Goal: Check status: Check status

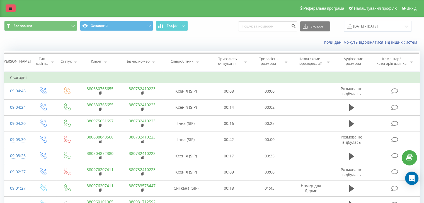
click at [15, 9] on link at bounding box center [11, 8] width 10 height 8
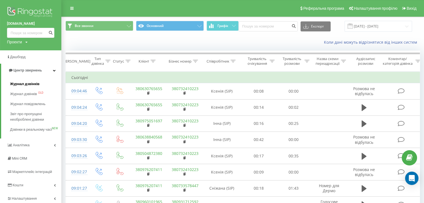
click at [35, 85] on span "Журнал дзвінків" at bounding box center [25, 84] width 30 height 6
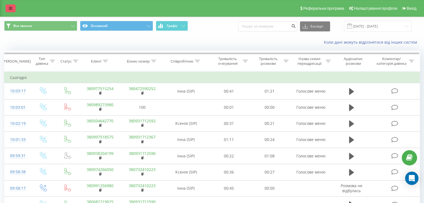
click at [6, 8] on link at bounding box center [11, 8] width 10 height 8
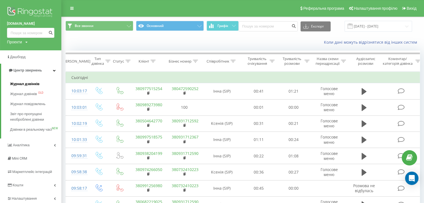
click at [39, 82] on link "Журнал дзвінків" at bounding box center [35, 84] width 51 height 10
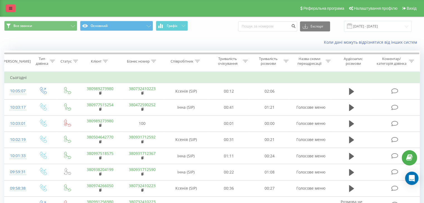
click at [8, 8] on link at bounding box center [11, 8] width 10 height 8
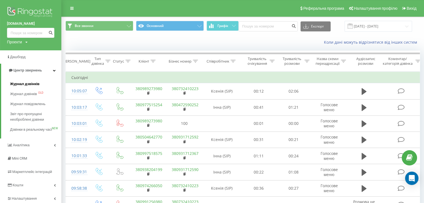
click at [26, 83] on span "Журнал дзвінків" at bounding box center [25, 84] width 30 height 6
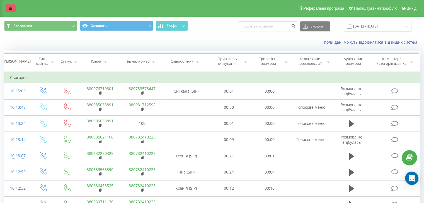
click at [11, 8] on icon at bounding box center [10, 8] width 3 height 4
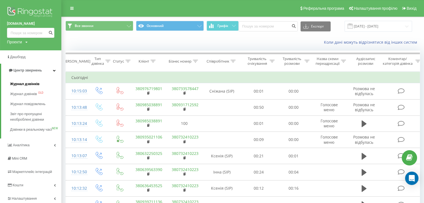
click at [29, 84] on span "Журнал дзвінків" at bounding box center [25, 84] width 30 height 6
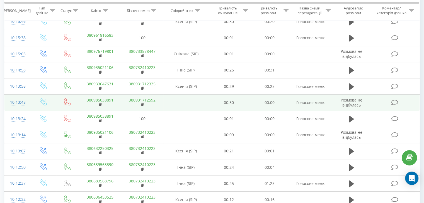
scroll to position [28, 0]
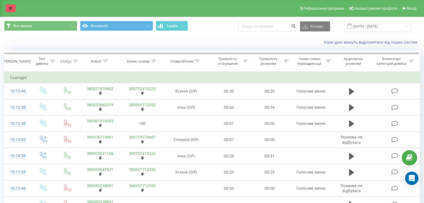
click at [15, 9] on link at bounding box center [11, 8] width 10 height 8
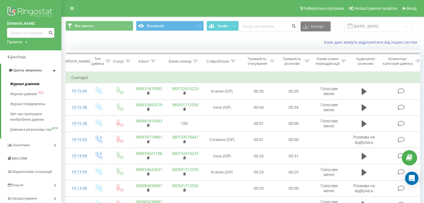
click at [33, 83] on span "Журнал дзвінків" at bounding box center [25, 84] width 30 height 6
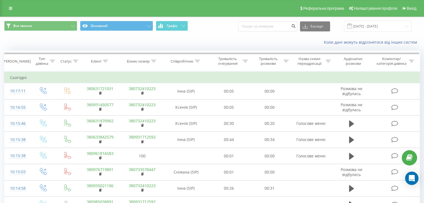
click at [5, 9] on div "Реферальна програма Налаштування профілю Вихід" at bounding box center [212, 8] width 424 height 17
drag, startPoint x: 9, startPoint y: 8, endPoint x: 13, endPoint y: 38, distance: 30.3
click at [9, 8] on icon at bounding box center [10, 8] width 3 height 4
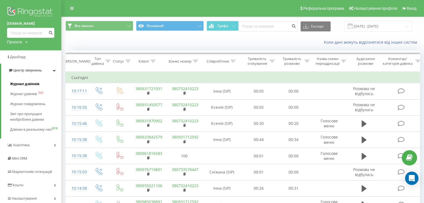
click at [27, 86] on span "Журнал дзвінків" at bounding box center [25, 84] width 30 height 6
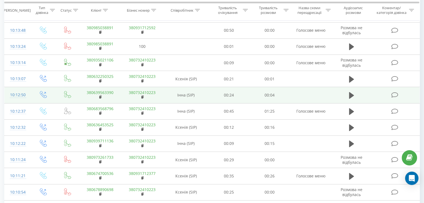
scroll to position [304, 0]
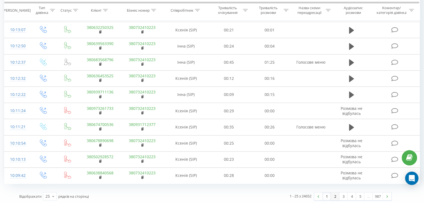
click at [336, 193] on link "2" at bounding box center [335, 197] width 8 height 8
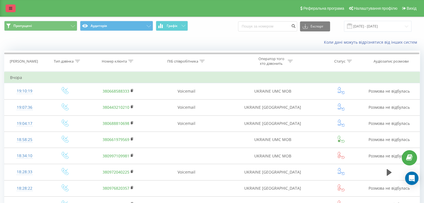
click at [9, 10] on icon at bounding box center [10, 8] width 3 height 4
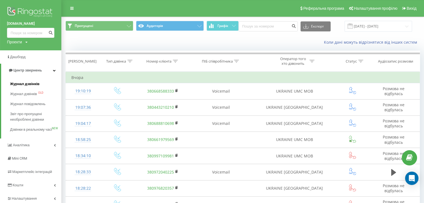
click at [18, 84] on span "Журнал дзвінків" at bounding box center [25, 84] width 30 height 6
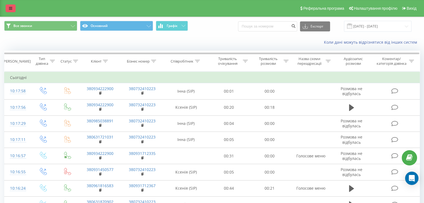
click at [13, 9] on link at bounding box center [11, 8] width 10 height 8
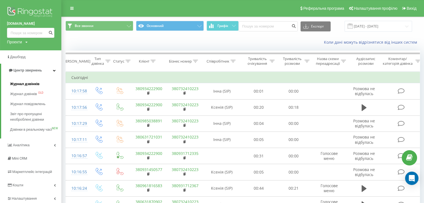
click at [29, 81] on link "Журнал дзвінків" at bounding box center [35, 84] width 51 height 10
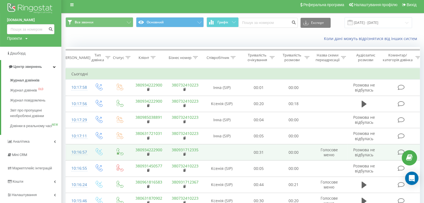
scroll to position [56, 0]
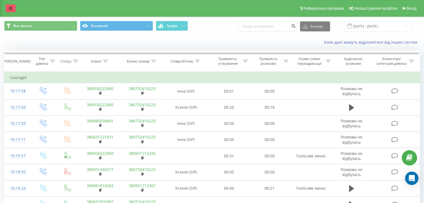
click at [7, 8] on link at bounding box center [11, 8] width 10 height 8
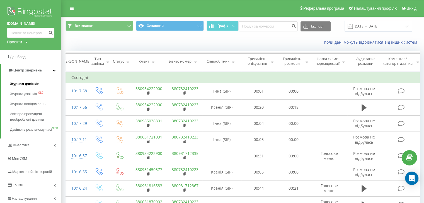
click at [26, 81] on span "Журнал дзвінків" at bounding box center [25, 84] width 30 height 6
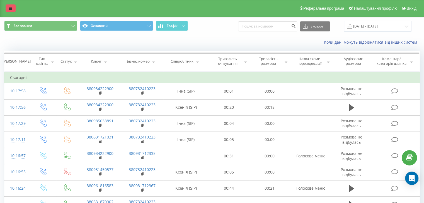
click at [12, 9] on link at bounding box center [11, 8] width 10 height 8
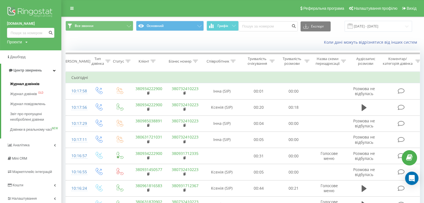
click at [40, 85] on link "Журнал дзвінків" at bounding box center [35, 84] width 51 height 10
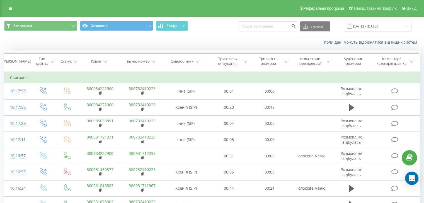
drag, startPoint x: 11, startPoint y: 5, endPoint x: 14, endPoint y: 14, distance: 9.2
click at [11, 5] on link at bounding box center [11, 8] width 10 height 8
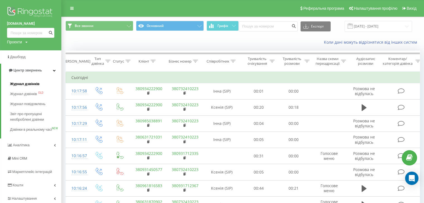
click at [37, 84] on span "Журнал дзвінків" at bounding box center [25, 84] width 30 height 6
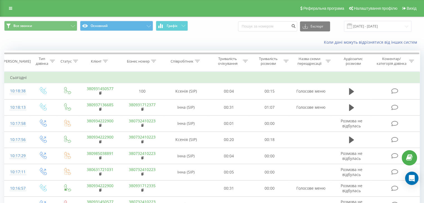
drag, startPoint x: 9, startPoint y: 8, endPoint x: 11, endPoint y: 24, distance: 15.7
click at [9, 8] on icon at bounding box center [10, 8] width 3 height 4
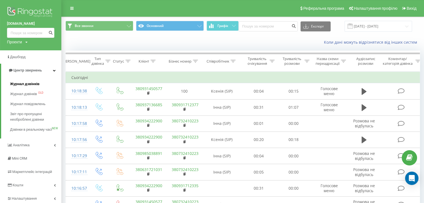
click at [30, 87] on link "Журнал дзвінків" at bounding box center [35, 84] width 51 height 10
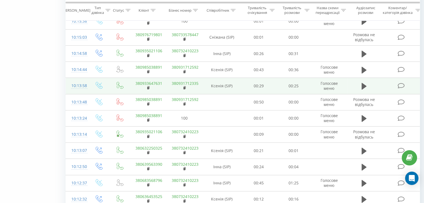
scroll to position [304, 0]
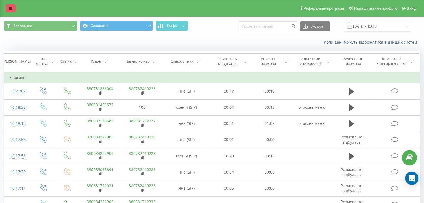
click at [15, 11] on link at bounding box center [11, 8] width 10 height 8
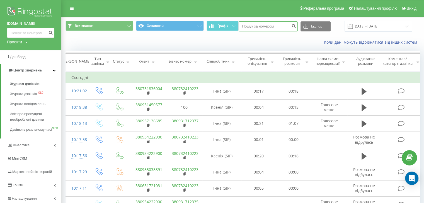
click at [264, 27] on input at bounding box center [267, 26] width 59 height 10
paste input "[PHONE_NUMBER]"
type input "[PHONE_NUMBER]"
click at [296, 26] on icon "submit" at bounding box center [293, 25] width 5 height 3
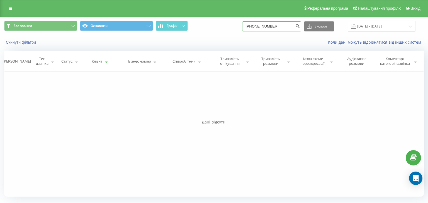
click at [292, 28] on input "[PHONE_NUMBER]" at bounding box center [271, 26] width 59 height 10
type input "380976719801"
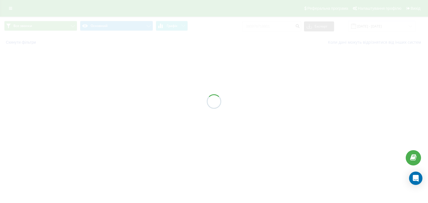
drag, startPoint x: 293, startPoint y: 43, endPoint x: 99, endPoint y: 25, distance: 194.7
click at [292, 43] on div at bounding box center [214, 101] width 428 height 203
click at [14, 10] on div at bounding box center [214, 101] width 428 height 203
click at [10, 9] on div at bounding box center [214, 101] width 428 height 203
click at [244, 44] on div at bounding box center [214, 101] width 428 height 203
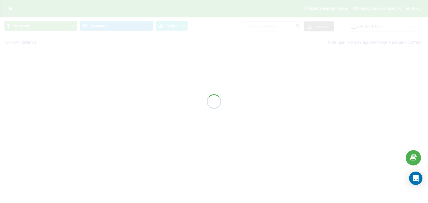
click at [95, 44] on div at bounding box center [214, 101] width 428 height 203
click at [242, 93] on div at bounding box center [214, 101] width 428 height 203
click at [15, 11] on div at bounding box center [214, 101] width 428 height 203
click at [218, 68] on div at bounding box center [214, 101] width 428 height 203
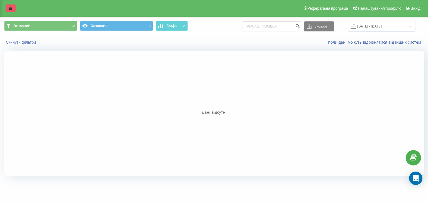
click at [10, 6] on icon at bounding box center [10, 8] width 3 height 4
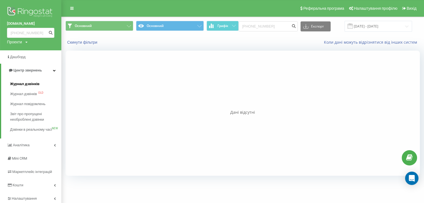
click at [23, 83] on span "Журнал дзвінків" at bounding box center [25, 84] width 30 height 6
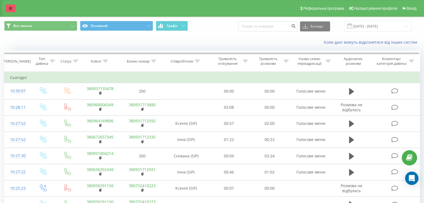
click at [9, 7] on icon at bounding box center [10, 8] width 3 height 4
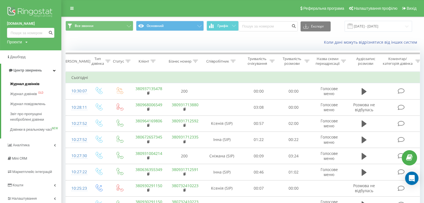
click at [25, 82] on span "Журнал дзвінків" at bounding box center [25, 84] width 30 height 6
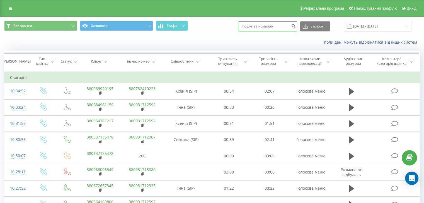
paste input "096006549"
type input "096006549"
click at [295, 27] on button "submit" at bounding box center [293, 26] width 8 height 10
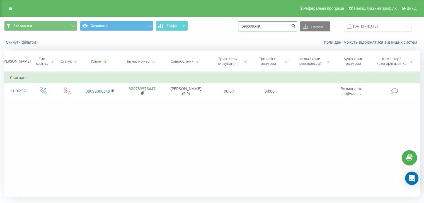
click at [290, 27] on input "096006549" at bounding box center [267, 26] width 59 height 10
drag, startPoint x: 283, startPoint y: 27, endPoint x: 237, endPoint y: 30, distance: 46.6
click at [237, 30] on div "Все звонки Основний Графік 096006549 Експорт .csv .xls .xlsx 22.05.2025 - 22.08…" at bounding box center [211, 26] width 415 height 11
paste input "0968006549"
type input "0968006549"
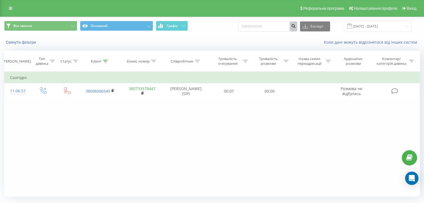
click at [296, 26] on icon "submit" at bounding box center [293, 25] width 5 height 3
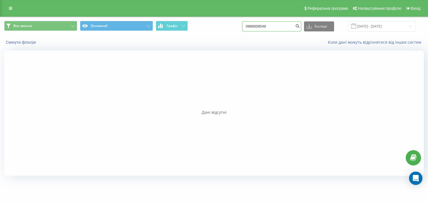
click at [285, 27] on input "0968006549" at bounding box center [271, 26] width 59 height 10
drag, startPoint x: 282, startPoint y: 26, endPoint x: 226, endPoint y: 25, distance: 56.3
click at [226, 25] on div "Все звонки Основний Графік 0968006549 Експорт .csv .xls .xlsx [DATE] - [DATE]" at bounding box center [213, 26] width 419 height 11
click at [182, 78] on div at bounding box center [213, 113] width 419 height 125
drag, startPoint x: 10, startPoint y: 8, endPoint x: 18, endPoint y: 21, distance: 16.0
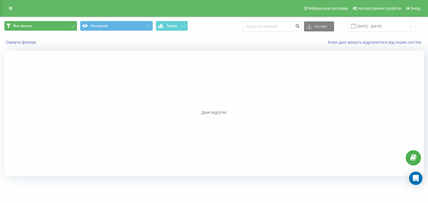
click at [10, 8] on icon at bounding box center [10, 8] width 3 height 4
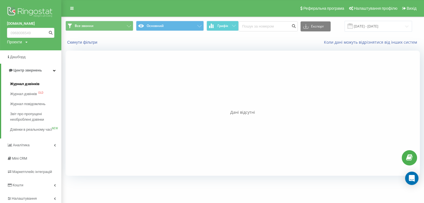
click at [26, 86] on span "Журнал дзвінків" at bounding box center [25, 84] width 30 height 6
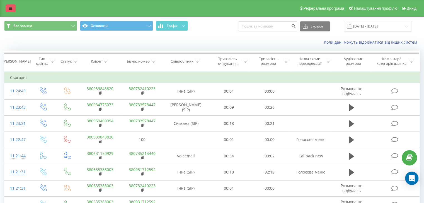
click at [11, 11] on link at bounding box center [11, 8] width 10 height 8
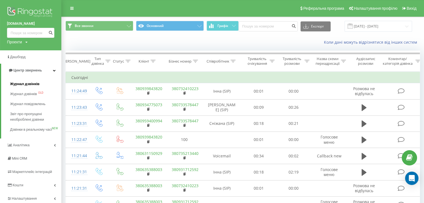
click at [29, 86] on span "Журнал дзвінків" at bounding box center [25, 84] width 30 height 6
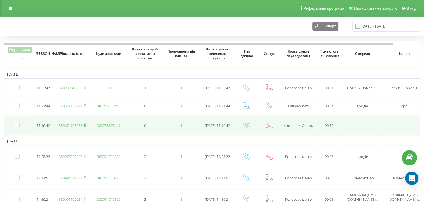
click at [85, 125] on rect at bounding box center [85, 126] width 2 height 3
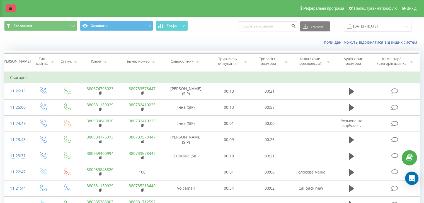
click at [11, 6] on link at bounding box center [11, 8] width 10 height 8
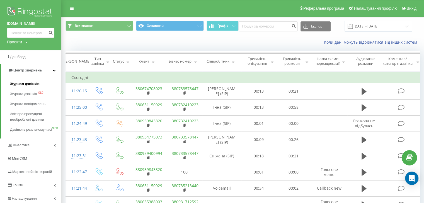
click at [32, 82] on span "Журнал дзвінків" at bounding box center [25, 84] width 30 height 6
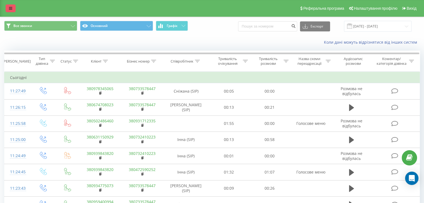
click at [11, 12] on link at bounding box center [11, 8] width 10 height 8
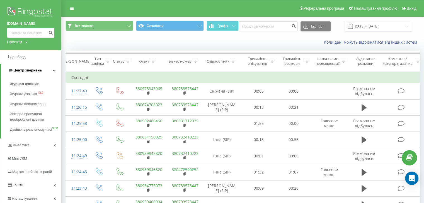
click at [38, 70] on span "Центр звернень" at bounding box center [27, 70] width 28 height 4
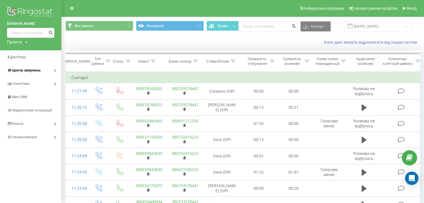
drag, startPoint x: 37, startPoint y: 69, endPoint x: 36, endPoint y: 76, distance: 7.1
click at [37, 69] on span "Центр звернень" at bounding box center [26, 70] width 28 height 4
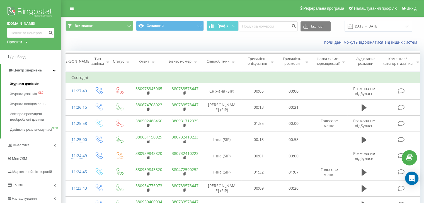
click at [33, 84] on span "Журнал дзвінків" at bounding box center [25, 84] width 30 height 6
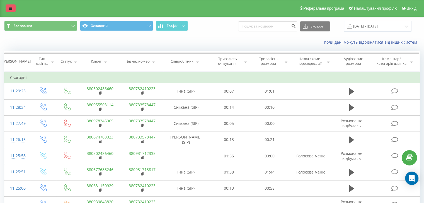
drag, startPoint x: 12, startPoint y: 8, endPoint x: 13, endPoint y: 12, distance: 4.7
click at [12, 8] on icon at bounding box center [10, 8] width 3 height 4
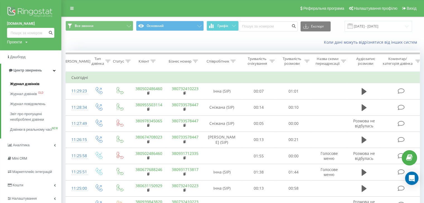
click at [26, 85] on span "Журнал дзвінків" at bounding box center [25, 84] width 30 height 6
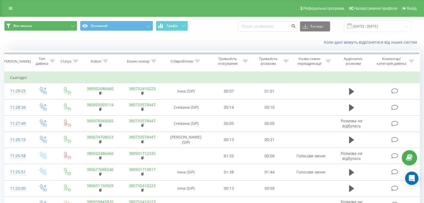
drag, startPoint x: 14, startPoint y: 8, endPoint x: 16, endPoint y: 28, distance: 19.9
click at [14, 8] on link at bounding box center [11, 8] width 10 height 8
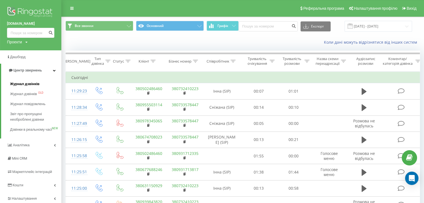
click at [30, 85] on span "Журнал дзвінків" at bounding box center [25, 84] width 30 height 6
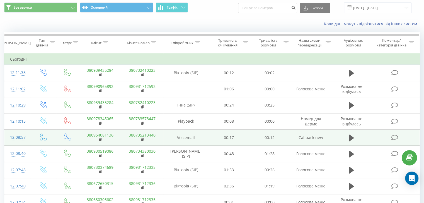
scroll to position [28, 0]
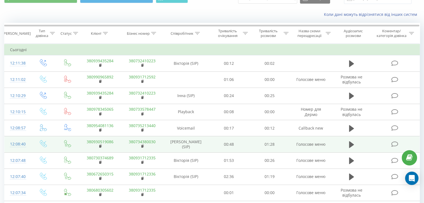
click at [111, 142] on link "380930519086" at bounding box center [100, 141] width 27 height 5
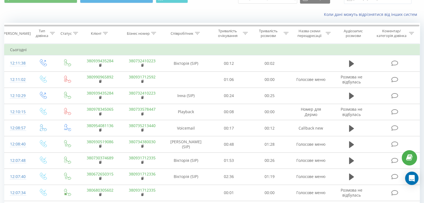
scroll to position [0, 0]
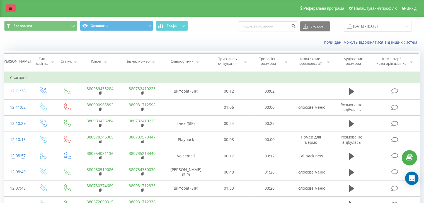
click at [13, 6] on link at bounding box center [11, 8] width 10 height 8
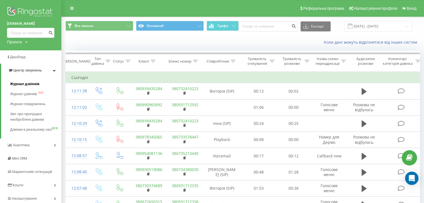
click at [34, 84] on span "Журнал дзвінків" at bounding box center [25, 84] width 30 height 6
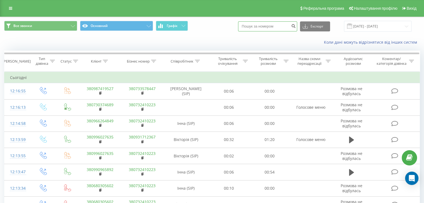
paste input "380978345065"
type input "380978345065"
click at [12, 10] on icon at bounding box center [10, 8] width 3 height 4
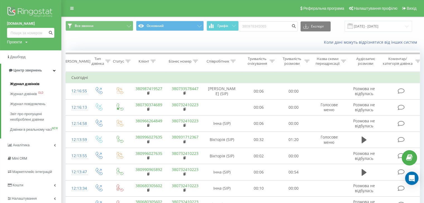
click at [23, 84] on span "Журнал дзвінків" at bounding box center [25, 84] width 30 height 6
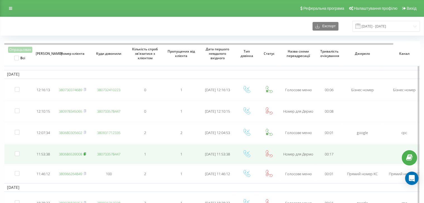
click at [85, 154] on rect at bounding box center [85, 154] width 2 height 3
click at [75, 153] on link "380686539008" at bounding box center [70, 154] width 23 height 5
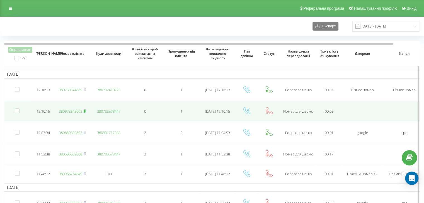
click at [85, 111] on rect at bounding box center [85, 111] width 2 height 3
click at [74, 110] on link "380978345065" at bounding box center [70, 111] width 23 height 5
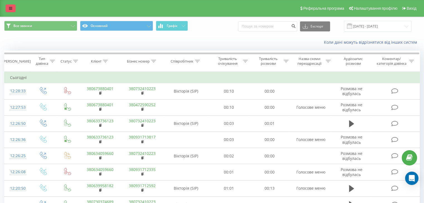
click at [11, 7] on icon at bounding box center [10, 8] width 3 height 4
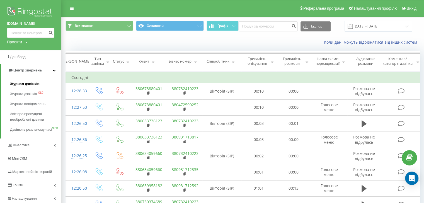
click at [25, 85] on span "Журнал дзвінків" at bounding box center [25, 84] width 30 height 6
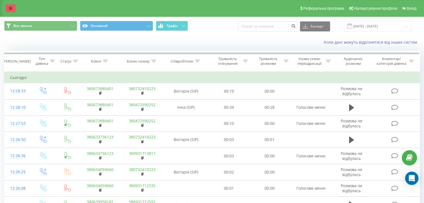
click at [8, 7] on link at bounding box center [11, 8] width 10 height 8
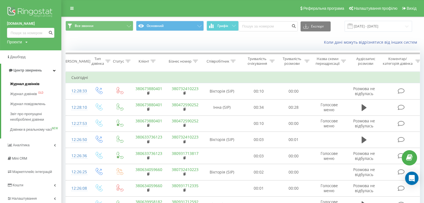
click at [27, 84] on span "Журнал дзвінків" at bounding box center [25, 84] width 30 height 6
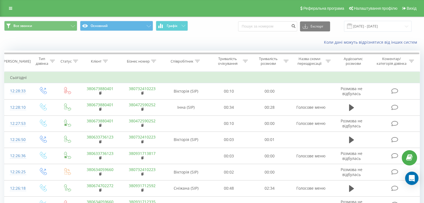
click at [13, 13] on div "Реферальна програма Налаштування профілю Вихід" at bounding box center [212, 8] width 424 height 17
click at [13, 10] on link at bounding box center [11, 8] width 10 height 8
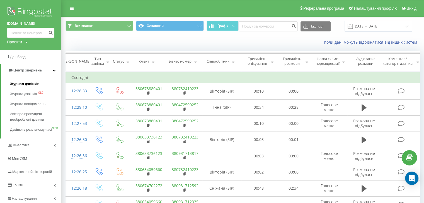
click at [28, 85] on span "Журнал дзвінків" at bounding box center [25, 84] width 30 height 6
